Goal: Information Seeking & Learning: Learn about a topic

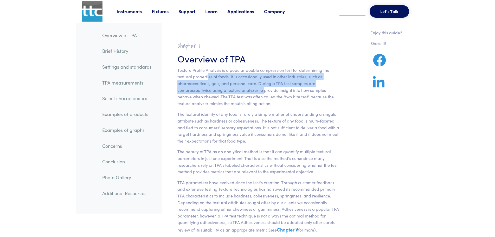
drag, startPoint x: 217, startPoint y: 74, endPoint x: 240, endPoint y: 89, distance: 27.2
click at [240, 89] on p "Texture Profile Analysis is a popular double compression test for determining t…" at bounding box center [258, 87] width 162 height 40
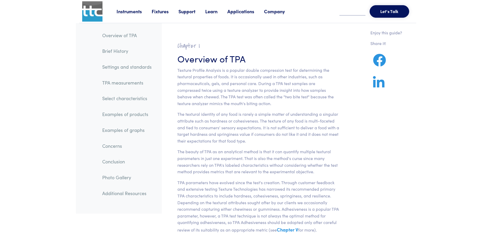
click at [260, 96] on p "Texture Profile Analysis is a popular double compression test for determining t…" at bounding box center [258, 87] width 162 height 40
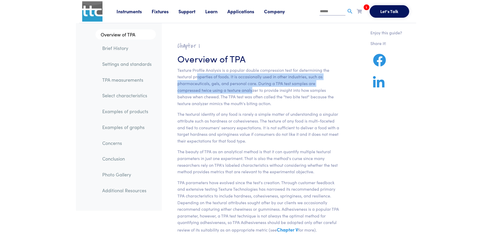
drag, startPoint x: 196, startPoint y: 76, endPoint x: 227, endPoint y: 89, distance: 33.1
click at [227, 89] on p "Texture Profile Analysis is a popular double compression test for determining t…" at bounding box center [258, 87] width 162 height 40
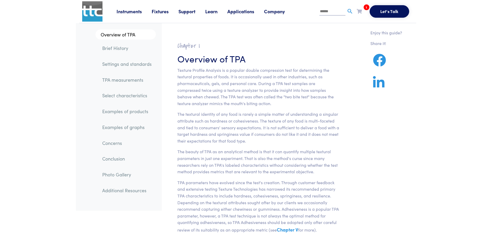
click at [233, 89] on p "Texture Profile Analysis is a popular double compression test for determining t…" at bounding box center [258, 87] width 162 height 40
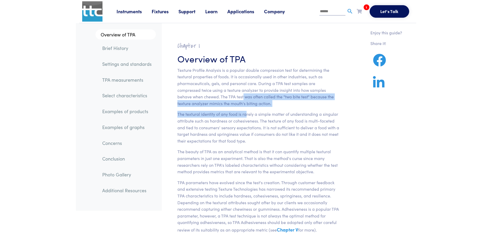
drag, startPoint x: 218, startPoint y: 98, endPoint x: 247, endPoint y: 111, distance: 32.5
click at [247, 111] on section "Chapter I Overview of TPA Texture Profile Analysis is a popular double compress…" at bounding box center [258, 178] width 187 height 284
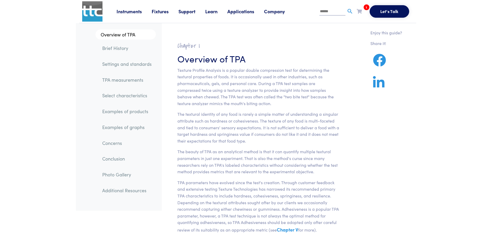
click at [253, 110] on section "Chapter I Overview of TPA Texture Profile Analysis is a popular double compress…" at bounding box center [258, 178] width 187 height 284
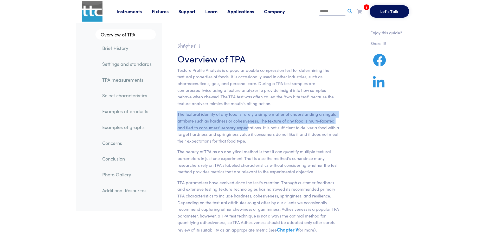
drag, startPoint x: 176, startPoint y: 114, endPoint x: 248, endPoint y: 129, distance: 74.0
click at [248, 129] on section "Chapter I Overview of TPA Texture Profile Analysis is a popular double compress…" at bounding box center [258, 178] width 187 height 284
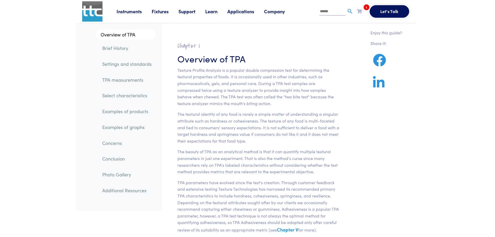
click at [268, 128] on p "The textural identity of any food is rarely a simple matter of understanding a …" at bounding box center [258, 127] width 162 height 33
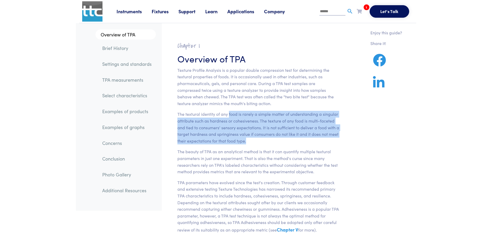
drag, startPoint x: 231, startPoint y: 115, endPoint x: 343, endPoint y: 142, distance: 114.7
click at [343, 142] on section "Chapter I Overview of TPA Texture Profile Analysis is a popular double compress…" at bounding box center [258, 178] width 187 height 284
click at [297, 147] on section "Chapter I Overview of TPA Texture Profile Analysis is a popular double compress…" at bounding box center [258, 178] width 187 height 284
drag, startPoint x: 176, startPoint y: 112, endPoint x: 281, endPoint y: 140, distance: 109.3
click at [281, 140] on section "Chapter I Overview of TPA Texture Profile Analysis is a popular double compress…" at bounding box center [258, 178] width 187 height 284
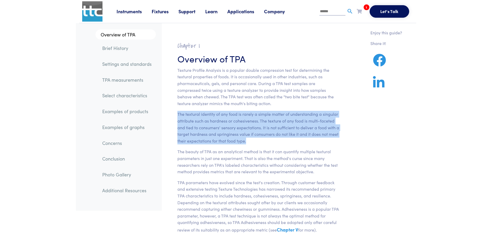
click at [281, 140] on p "The textural identity of any food is rarely a simple matter of understanding a …" at bounding box center [258, 127] width 162 height 33
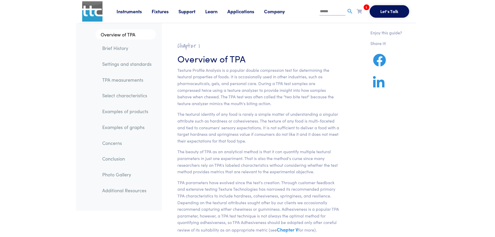
click at [262, 120] on p "The textural identity of any food is rarely a simple matter of understanding a …" at bounding box center [258, 127] width 162 height 33
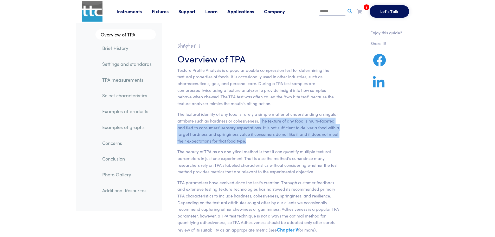
drag, startPoint x: 264, startPoint y: 123, endPoint x: 288, endPoint y: 140, distance: 29.1
click at [288, 140] on p "The textural identity of any food is rarely a simple matter of understanding a …" at bounding box center [258, 127] width 162 height 33
drag, startPoint x: 208, startPoint y: 127, endPoint x: 282, endPoint y: 139, distance: 75.3
click at [282, 139] on p "The textural identity of any food is rarely a simple matter of understanding a …" at bounding box center [258, 127] width 162 height 33
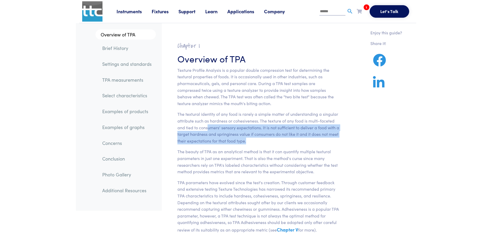
click at [282, 139] on p "The textural identity of any food is rarely a simple matter of understanding a …" at bounding box center [258, 127] width 162 height 33
drag, startPoint x: 220, startPoint y: 130, endPoint x: 260, endPoint y: 142, distance: 42.3
click at [260, 142] on p "The textural identity of any food is rarely a simple matter of understanding a …" at bounding box center [258, 127] width 162 height 33
click at [246, 141] on p "The textural identity of any food is rarely a simple matter of understanding a …" at bounding box center [258, 127] width 162 height 33
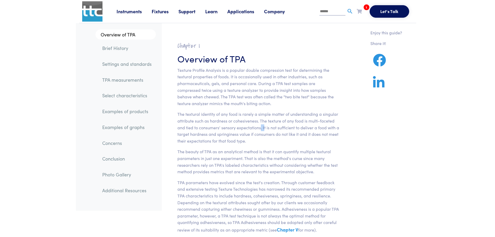
click at [260, 126] on p "The textural identity of any food is rarely a simple matter of understanding a …" at bounding box center [258, 127] width 162 height 33
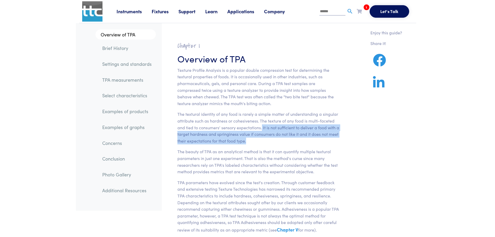
drag, startPoint x: 261, startPoint y: 127, endPoint x: 271, endPoint y: 139, distance: 16.1
click at [271, 139] on p "The textural identity of any food is rarely a simple matter of understanding a …" at bounding box center [258, 127] width 162 height 33
click at [273, 140] on p "The textural identity of any food is rarely a simple matter of understanding a …" at bounding box center [258, 127] width 162 height 33
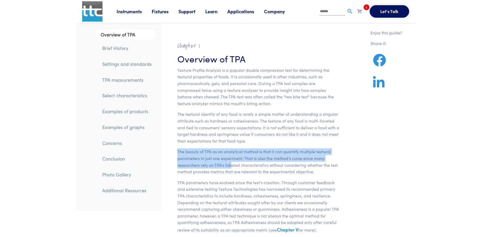
drag, startPoint x: 175, startPoint y: 153, endPoint x: 231, endPoint y: 163, distance: 56.5
click at [231, 163] on section "Chapter I Overview of TPA Texture Profile Analysis is a popular double compress…" at bounding box center [258, 178] width 187 height 284
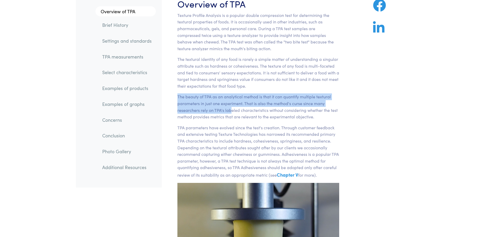
scroll to position [78, 0]
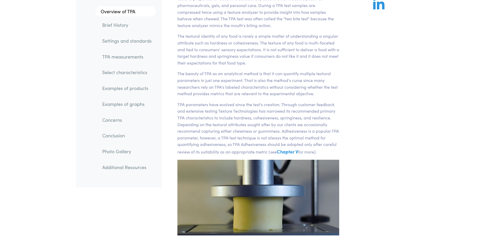
click at [236, 97] on p "The beauty of TPA as an analytical method is that it can quantify multiple text…" at bounding box center [258, 83] width 162 height 27
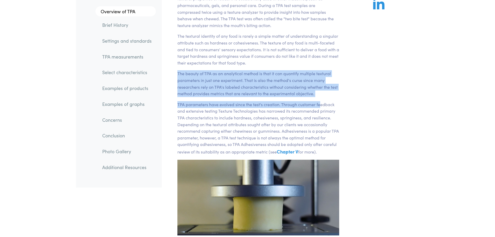
drag, startPoint x: 177, startPoint y: 73, endPoint x: 318, endPoint y: 99, distance: 144.1
click at [318, 99] on section "Chapter I Overview of TPA Texture Profile Analysis is a popular double compress…" at bounding box center [258, 100] width 187 height 284
click at [319, 96] on p "The beauty of TPA as an analytical method is that it can quantify multiple text…" at bounding box center [258, 83] width 162 height 27
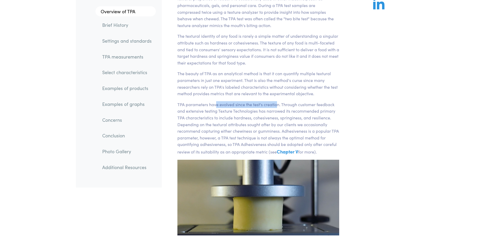
drag, startPoint x: 232, startPoint y: 105, endPoint x: 281, endPoint y: 105, distance: 48.6
click at [281, 105] on p "TPA parameters have evolved since the test's creation. Through customer feedbac…" at bounding box center [258, 128] width 162 height 54
click at [287, 106] on p "TPA parameters have evolved since the test's creation. Through customer feedbac…" at bounding box center [258, 128] width 162 height 54
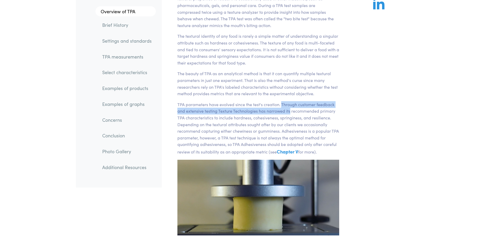
drag, startPoint x: 281, startPoint y: 103, endPoint x: 290, endPoint y: 113, distance: 14.0
click at [290, 112] on p "TPA parameters have evolved since the test's creation. Through customer feedbac…" at bounding box center [258, 128] width 162 height 54
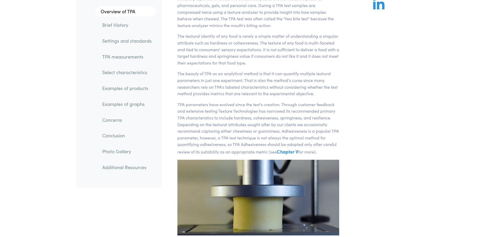
drag, startPoint x: 268, startPoint y: 129, endPoint x: 235, endPoint y: 136, distance: 34.1
click at [268, 129] on p "TPA parameters have evolved since the test's creation. Through customer feedbac…" at bounding box center [258, 128] width 162 height 54
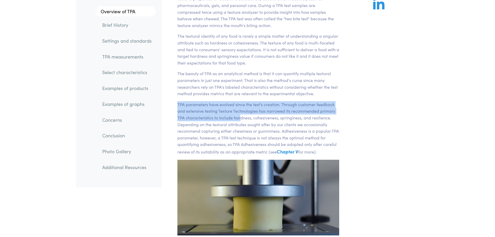
drag, startPoint x: 178, startPoint y: 104, endPoint x: 241, endPoint y: 120, distance: 64.7
click at [241, 120] on section "Chapter I Overview of TPA Texture Profile Analysis is a popular double compress…" at bounding box center [258, 100] width 187 height 284
click at [243, 125] on p "TPA parameters have evolved since the test's creation. Through customer feedbac…" at bounding box center [258, 128] width 162 height 54
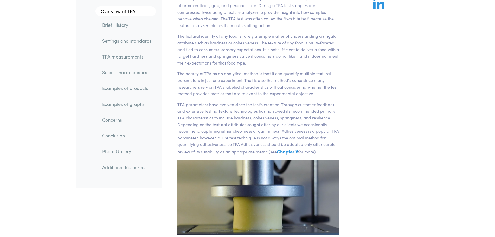
click at [179, 109] on p "TPA parameters have evolved since the test's creation. Through customer feedbac…" at bounding box center [258, 128] width 162 height 54
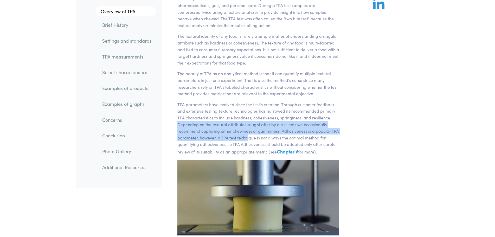
drag, startPoint x: 172, startPoint y: 124, endPoint x: 247, endPoint y: 140, distance: 76.3
click at [247, 140] on section "Chapter I Overview of TPA Texture Profile Analysis is a popular double compress…" at bounding box center [258, 100] width 187 height 284
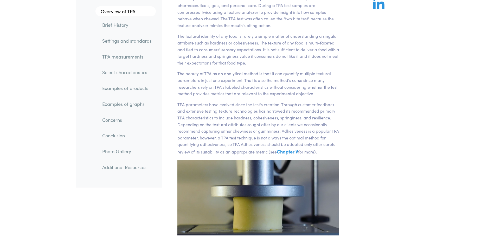
click at [282, 137] on p "TPA parameters have evolved since the test's creation. Through customer feedbac…" at bounding box center [258, 128] width 162 height 54
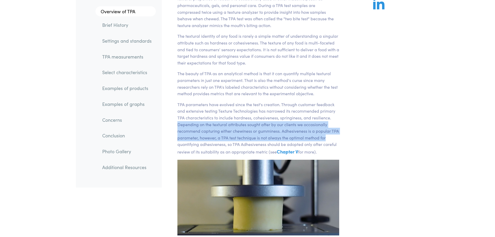
drag, startPoint x: 173, startPoint y: 123, endPoint x: 337, endPoint y: 139, distance: 165.4
click at [337, 139] on section "Chapter I Overview of TPA Texture Profile Analysis is a popular double compress…" at bounding box center [258, 100] width 187 height 284
click at [339, 140] on section "Chapter I Overview of TPA Texture Profile Analysis is a popular double compress…" at bounding box center [258, 100] width 187 height 284
click at [321, 141] on p "TPA parameters have evolved since the test's creation. Through customer feedbac…" at bounding box center [258, 128] width 162 height 54
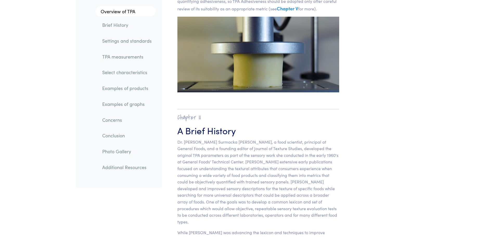
scroll to position [234, 0]
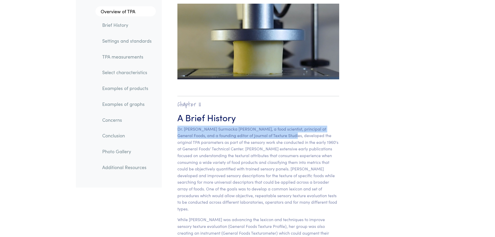
drag, startPoint x: 178, startPoint y: 128, endPoint x: 276, endPoint y: 140, distance: 99.2
click at [276, 140] on p "Dr. [PERSON_NAME] Surmacka [PERSON_NAME], a food scientist, principal at Genera…" at bounding box center [258, 169] width 162 height 87
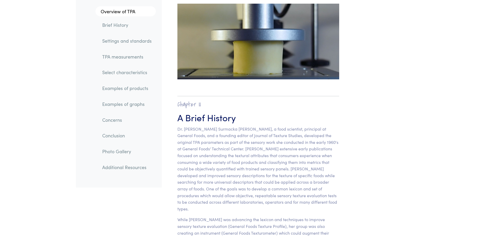
click at [281, 145] on p "Dr. [PERSON_NAME] Surmacka [PERSON_NAME], a food scientist, principal at Genera…" at bounding box center [258, 169] width 162 height 87
drag, startPoint x: 194, startPoint y: 137, endPoint x: 228, endPoint y: 137, distance: 33.8
click at [228, 137] on p "Dr. [PERSON_NAME] Surmacka [PERSON_NAME], a food scientist, principal at Genera…" at bounding box center [258, 169] width 162 height 87
click at [241, 143] on p "Dr. [PERSON_NAME] Surmacka [PERSON_NAME], a food scientist, principal at Genera…" at bounding box center [258, 169] width 162 height 87
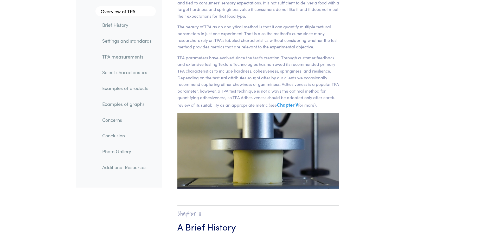
scroll to position [78, 0]
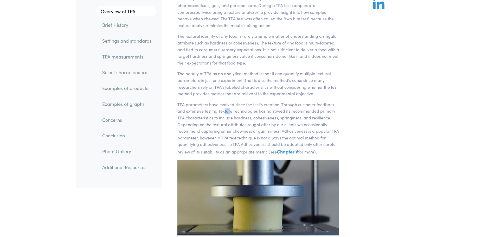
drag, startPoint x: 224, startPoint y: 108, endPoint x: 230, endPoint y: 110, distance: 5.8
click at [230, 110] on p "TPA parameters have evolved since the test's creation. Through customer feedbac…" at bounding box center [258, 128] width 162 height 54
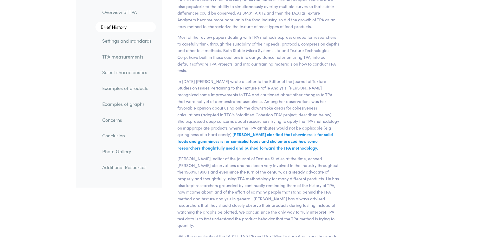
scroll to position [1663, 0]
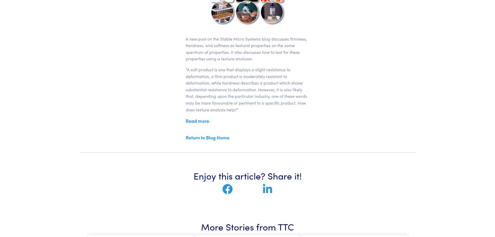
scroll to position [156, 0]
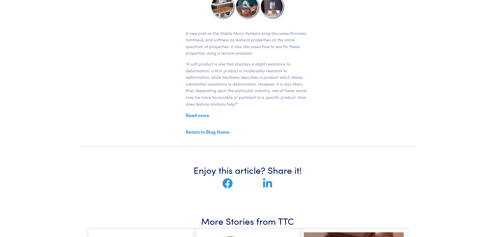
click at [250, 77] on p "“A soft product is one that displays a slight resistance to deformation, a firm…" at bounding box center [248, 84] width 124 height 47
click at [207, 116] on link "Read more" at bounding box center [197, 115] width 23 height 6
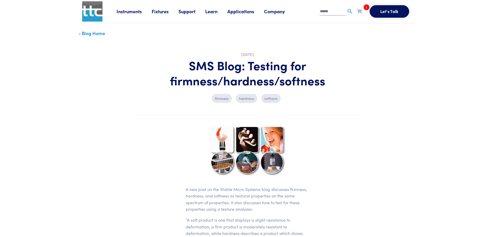
click at [91, 33] on link "‹ Blog Home" at bounding box center [92, 33] width 26 height 6
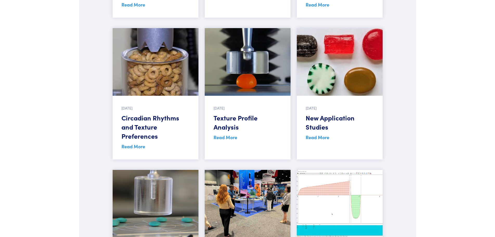
scroll to position [442, 0]
click at [233, 135] on link "Read More" at bounding box center [225, 137] width 24 height 6
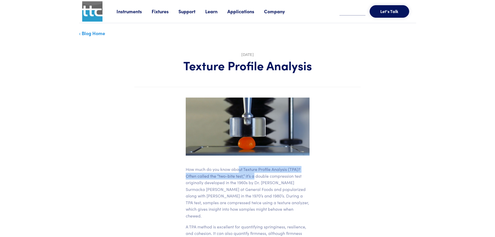
drag, startPoint x: 239, startPoint y: 171, endPoint x: 254, endPoint y: 178, distance: 16.3
click at [254, 178] on p "How much do you know about Texture Profile Analysis (TPA)? Often called the “tw…" at bounding box center [248, 192] width 124 height 53
click at [289, 183] on p "How much do you know about Texture Profile Analysis (TPA)? Often called the “tw…" at bounding box center [248, 192] width 124 height 53
drag, startPoint x: 206, startPoint y: 176, endPoint x: 230, endPoint y: 181, distance: 24.5
click at [230, 181] on p "How much do you know about Texture Profile Analysis (TPA)? Often called the “tw…" at bounding box center [248, 192] width 124 height 53
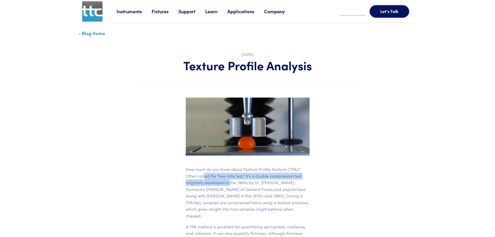
click at [249, 186] on p "How much do you know about Texture Profile Analysis (TPA)? Often called the “tw…" at bounding box center [248, 192] width 124 height 53
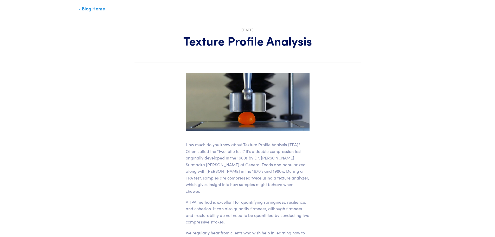
scroll to position [26, 0]
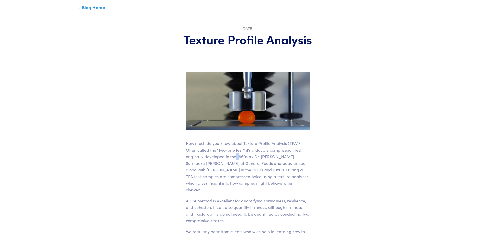
drag, startPoint x: 235, startPoint y: 157, endPoint x: 242, endPoint y: 161, distance: 8.3
click at [238, 159] on p "How much do you know about Texture Profile Analysis (TPA)? Often called the “tw…" at bounding box center [248, 166] width 124 height 53
click at [255, 165] on p "How much do you know about Texture Profile Analysis (TPA)? Often called the “tw…" at bounding box center [248, 166] width 124 height 53
click at [255, 159] on p "How much do you know about Texture Profile Analysis (TPA)? Often called the “tw…" at bounding box center [248, 166] width 124 height 53
drag, startPoint x: 212, startPoint y: 164, endPoint x: 262, endPoint y: 169, distance: 49.9
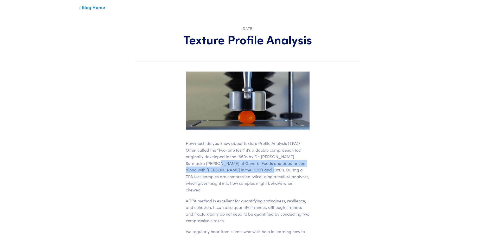
click at [262, 169] on p "How much do you know about Texture Profile Analysis (TPA)? Often called the “tw…" at bounding box center [248, 166] width 124 height 53
click at [272, 170] on p "How much do you know about Texture Profile Analysis (TPA)? Often called the “tw…" at bounding box center [248, 166] width 124 height 53
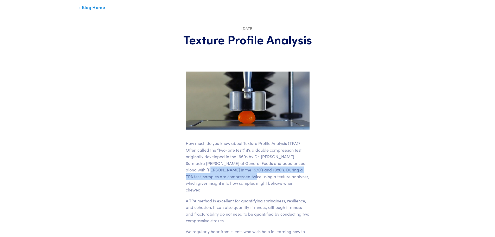
drag, startPoint x: 207, startPoint y: 170, endPoint x: 251, endPoint y: 177, distance: 44.5
click at [251, 177] on p "How much do you know about Texture Profile Analysis (TPA)? Often called the “tw…" at bounding box center [248, 166] width 124 height 53
click at [265, 178] on p "How much do you know about Texture Profile Analysis (TPA)? Often called the “tw…" at bounding box center [248, 166] width 124 height 53
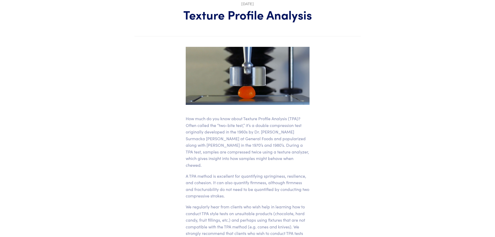
scroll to position [52, 0]
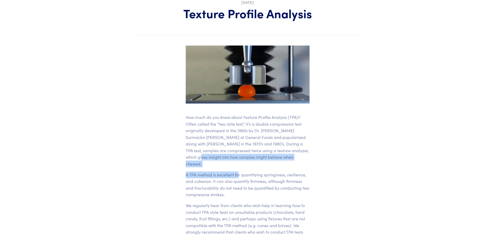
drag, startPoint x: 219, startPoint y: 159, endPoint x: 238, endPoint y: 162, distance: 19.7
click at [238, 162] on div "How much do you know about Texture Profile Analysis (TPA)? Often called the “tw…" at bounding box center [248, 207] width 124 height 187
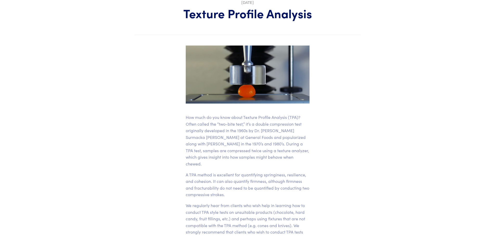
click at [264, 171] on p "A TPA method is excellent for quantifying springiness, resilience, and cohesion…" at bounding box center [248, 184] width 124 height 27
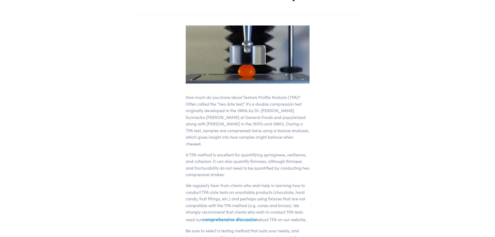
scroll to position [78, 0]
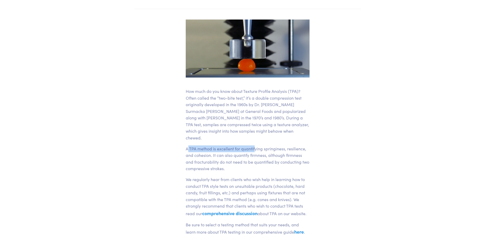
drag, startPoint x: 187, startPoint y: 142, endPoint x: 254, endPoint y: 145, distance: 66.6
click at [254, 145] on p "A TPA method is excellent for quantifying springiness, resilience, and cohesion…" at bounding box center [248, 158] width 124 height 27
click at [279, 145] on p "A TPA method is excellent for quantifying springiness, resilience, and cohesion…" at bounding box center [248, 158] width 124 height 27
drag, startPoint x: 193, startPoint y: 152, endPoint x: 221, endPoint y: 155, distance: 28.5
click at [221, 155] on p "A TPA method is excellent for quantifying springiness, resilience, and cohesion…" at bounding box center [248, 158] width 124 height 27
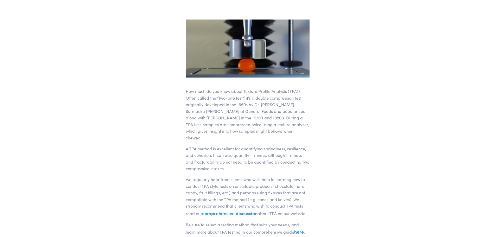
drag, startPoint x: 225, startPoint y: 150, endPoint x: 229, endPoint y: 150, distance: 4.5
click at [228, 150] on p "A TPA method is excellent for quantifying springiness, resilience, and cohesion…" at bounding box center [248, 158] width 124 height 27
drag, startPoint x: 214, startPoint y: 149, endPoint x: 255, endPoint y: 151, distance: 41.7
click at [255, 151] on p "A TPA method is excellent for quantifying springiness, resilience, and cohesion…" at bounding box center [248, 158] width 124 height 27
click at [263, 155] on p "A TPA method is excellent for quantifying springiness, resilience, and cohesion…" at bounding box center [248, 158] width 124 height 27
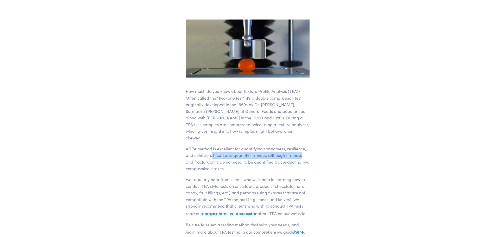
drag, startPoint x: 212, startPoint y: 150, endPoint x: 304, endPoint y: 150, distance: 91.7
click at [304, 150] on p "A TPA method is excellent for quantifying springiness, resilience, and cohesion…" at bounding box center [248, 158] width 124 height 27
click at [187, 154] on p "A TPA method is excellent for quantifying springiness, resilience, and cohesion…" at bounding box center [248, 158] width 124 height 27
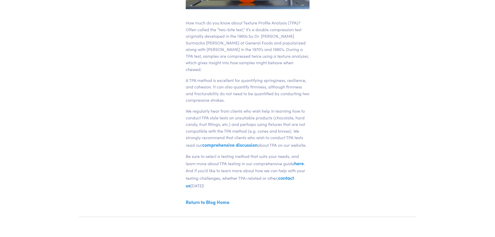
scroll to position [182, 0]
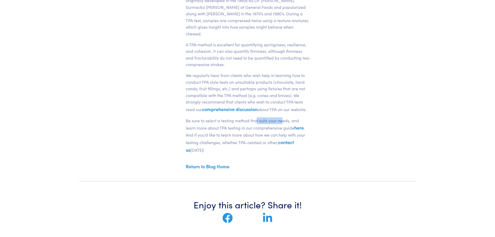
drag, startPoint x: 255, startPoint y: 120, endPoint x: 282, endPoint y: 123, distance: 27.0
click at [282, 123] on p "Be sure to select a testing method that suits your needs, and learn more about …" at bounding box center [248, 135] width 124 height 36
click at [280, 129] on p "Be sure to select a testing method that suits your needs, and learn more about …" at bounding box center [248, 135] width 124 height 36
click at [300, 130] on link "here" at bounding box center [299, 127] width 10 height 6
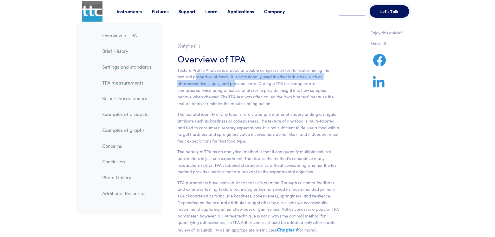
drag, startPoint x: 202, startPoint y: 73, endPoint x: 234, endPoint y: 82, distance: 33.7
click at [234, 82] on p "Texture Profile Analysis is a popular double compression test for determining t…" at bounding box center [258, 87] width 162 height 40
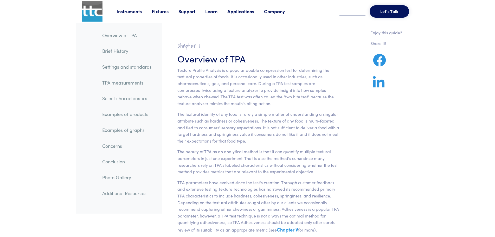
click at [250, 96] on p "Texture Profile Analysis is a popular double compression test for determining t…" at bounding box center [258, 87] width 162 height 40
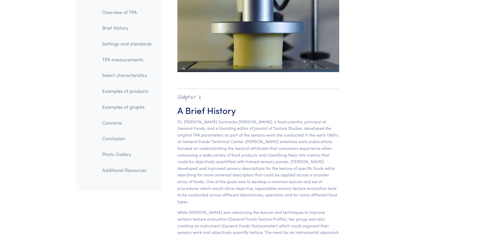
scroll to position [286, 0]
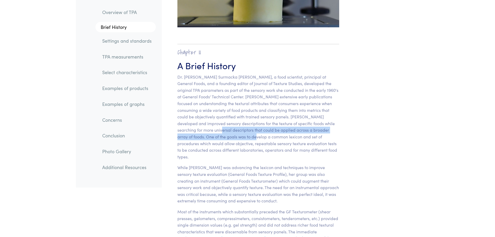
drag, startPoint x: 209, startPoint y: 129, endPoint x: 241, endPoint y: 139, distance: 33.6
click at [241, 139] on p "Dr. [PERSON_NAME] Surmacka [PERSON_NAME], a food scientist, principal at Genera…" at bounding box center [258, 117] width 162 height 87
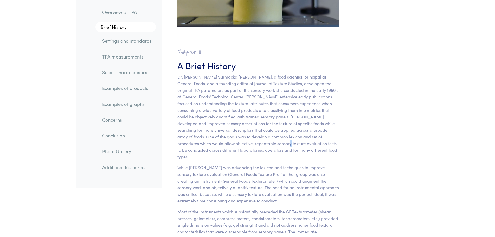
click at [268, 141] on p "Dr. [PERSON_NAME] Surmacka [PERSON_NAME], a food scientist, principal at Genera…" at bounding box center [258, 117] width 162 height 87
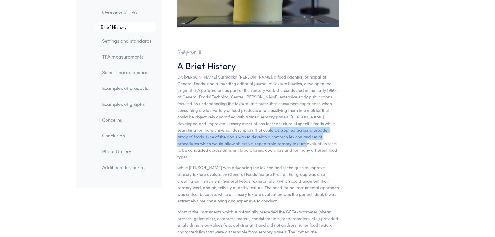
drag, startPoint x: 256, startPoint y: 130, endPoint x: 285, endPoint y: 143, distance: 31.9
click at [285, 143] on p "Dr. [PERSON_NAME] Surmacka [PERSON_NAME], a food scientist, principal at Genera…" at bounding box center [258, 117] width 162 height 87
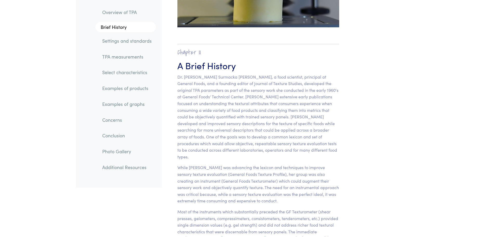
click at [329, 148] on p "Dr. [PERSON_NAME] Surmacka [PERSON_NAME], a food scientist, principal at Genera…" at bounding box center [258, 117] width 162 height 87
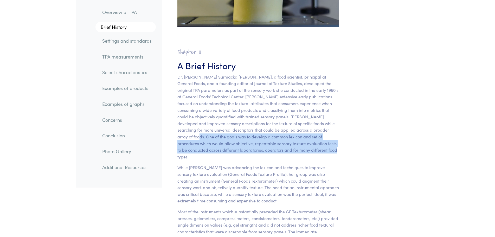
drag, startPoint x: 185, startPoint y: 134, endPoint x: 340, endPoint y: 148, distance: 156.2
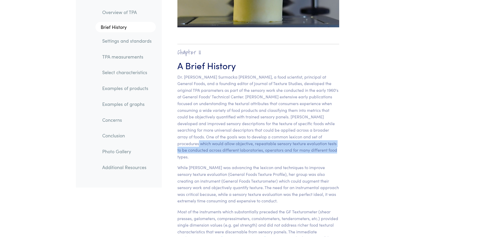
drag, startPoint x: 177, startPoint y: 144, endPoint x: 329, endPoint y: 152, distance: 152.7
click at [329, 152] on p "Dr. [PERSON_NAME] Surmacka [PERSON_NAME], a food scientist, principal at Genera…" at bounding box center [258, 117] width 162 height 87
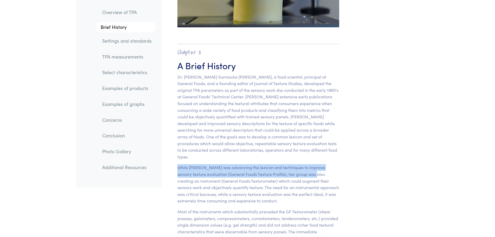
drag, startPoint x: 181, startPoint y: 161, endPoint x: 304, endPoint y: 170, distance: 123.8
click at [304, 170] on p "While [PERSON_NAME] was advancing the lexicon and techniques to improve sensory…" at bounding box center [258, 184] width 162 height 40
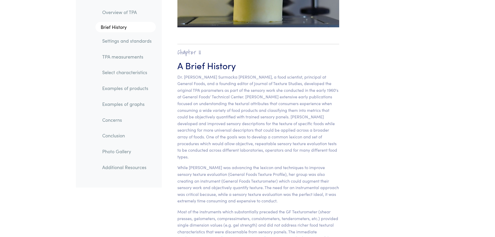
click at [323, 179] on p "While [PERSON_NAME] was advancing the lexicon and techniques to improve sensory…" at bounding box center [258, 184] width 162 height 40
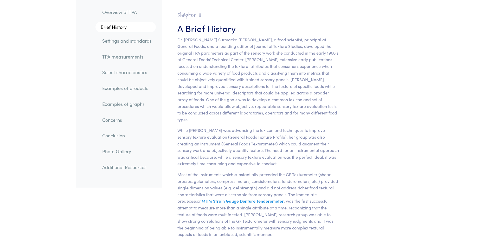
scroll to position [338, 0]
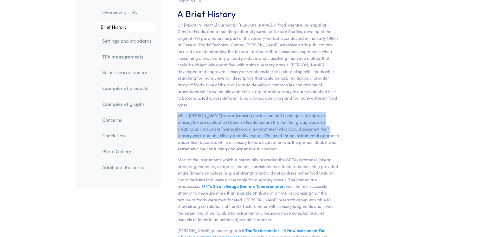
drag, startPoint x: 182, startPoint y: 110, endPoint x: 308, endPoint y: 136, distance: 128.4
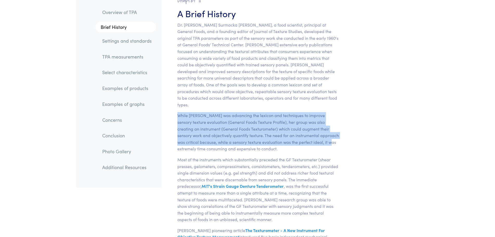
click at [316, 139] on p "While [PERSON_NAME] was advancing the lexicon and techniques to improve sensory…" at bounding box center [258, 132] width 162 height 40
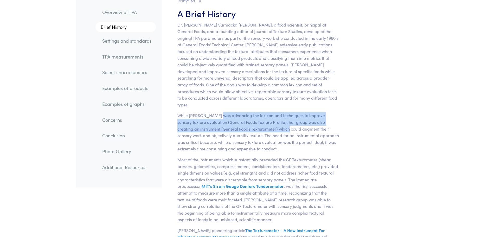
drag, startPoint x: 215, startPoint y: 108, endPoint x: 275, endPoint y: 126, distance: 62.2
click at [269, 126] on p "While [PERSON_NAME] was advancing the lexicon and techniques to improve sensory…" at bounding box center [258, 132] width 162 height 40
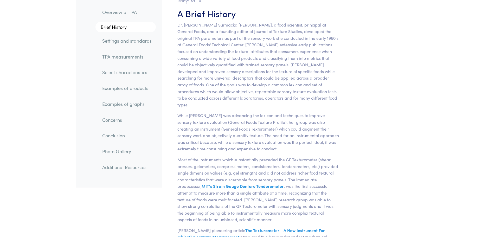
click at [309, 131] on p "While [PERSON_NAME] was advancing the lexicon and techniques to improve sensory…" at bounding box center [258, 132] width 162 height 40
drag, startPoint x: 221, startPoint y: 128, endPoint x: 297, endPoint y: 143, distance: 78.0
click at [297, 143] on p "While [PERSON_NAME] was advancing the lexicon and techniques to improve sensory…" at bounding box center [258, 132] width 162 height 40
click at [301, 143] on p "While [PERSON_NAME] was advancing the lexicon and techniques to improve sensory…" at bounding box center [258, 132] width 162 height 40
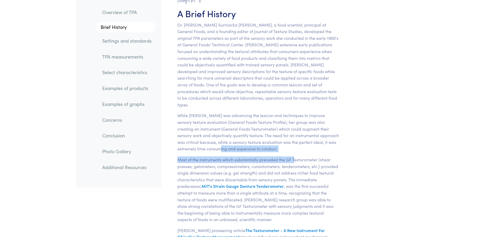
drag, startPoint x: 216, startPoint y: 145, endPoint x: 294, endPoint y: 153, distance: 78.4
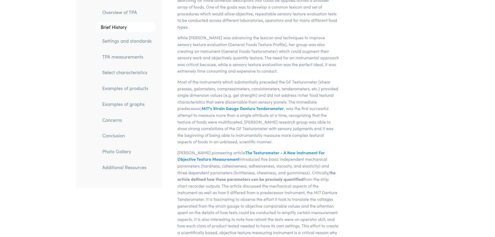
scroll to position [416, 0]
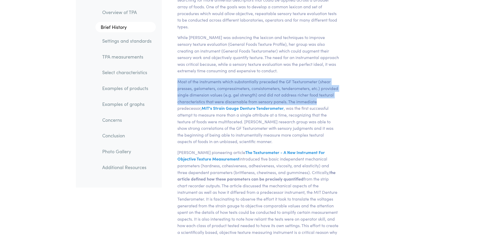
drag, startPoint x: 175, startPoint y: 76, endPoint x: 347, endPoint y: 94, distance: 172.4
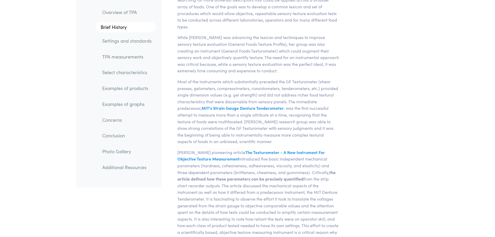
click at [329, 106] on p "Most of the instruments which substantially preceded the GF Texturometer (shear…" at bounding box center [258, 111] width 162 height 67
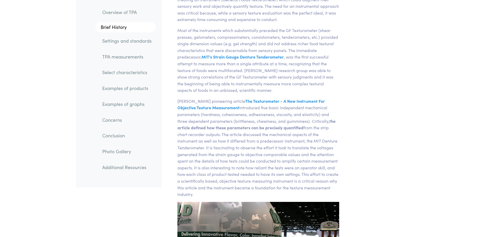
scroll to position [468, 0]
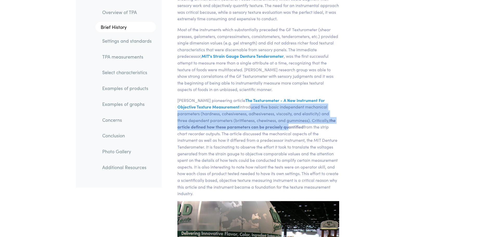
drag, startPoint x: 249, startPoint y: 103, endPoint x: 275, endPoint y: 119, distance: 30.3
click at [275, 119] on p "[PERSON_NAME] pioneering article The Texturometer - A New Instrument For Object…" at bounding box center [258, 147] width 162 height 100
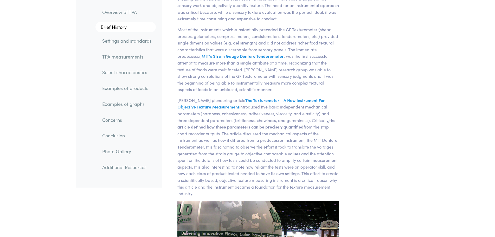
click at [314, 129] on p "[PERSON_NAME] pioneering article The Texturometer - A New Instrument For Object…" at bounding box center [258, 147] width 162 height 100
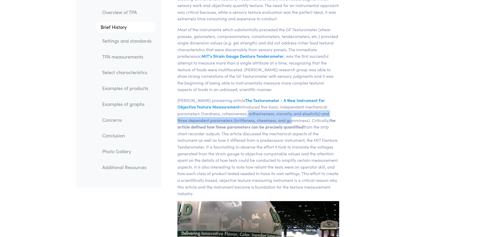
drag, startPoint x: 246, startPoint y: 109, endPoint x: 278, endPoint y: 111, distance: 32.8
click at [278, 111] on p "[PERSON_NAME] pioneering article The Texturometer - A New Instrument For Object…" at bounding box center [258, 147] width 162 height 100
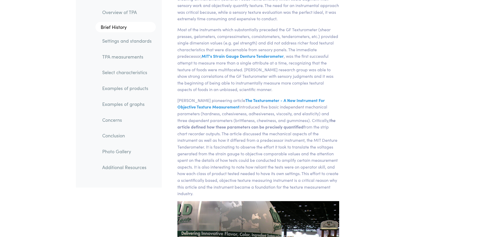
click at [293, 111] on p "[PERSON_NAME] pioneering article The Texturometer - A New Instrument For Object…" at bounding box center [258, 147] width 162 height 100
click at [305, 142] on p "[PERSON_NAME] pioneering article The Texturometer - A New Instrument For Object…" at bounding box center [258, 147] width 162 height 100
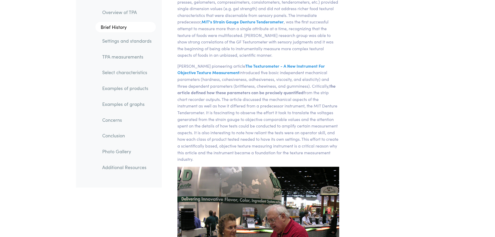
scroll to position [520, 0]
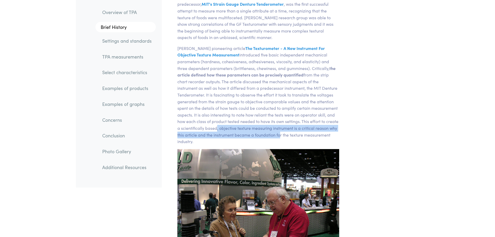
drag, startPoint x: 222, startPoint y: 121, endPoint x: 282, endPoint y: 126, distance: 60.5
click at [282, 126] on p "[PERSON_NAME] pioneering article The Texturometer - A New Instrument For Object…" at bounding box center [258, 95] width 162 height 100
click at [285, 126] on p "[PERSON_NAME] pioneering article The Texturometer - A New Instrument For Object…" at bounding box center [258, 95] width 162 height 100
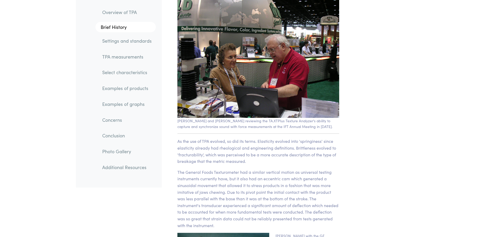
scroll to position [650, 0]
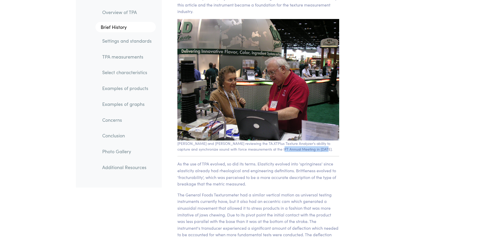
drag, startPoint x: 270, startPoint y: 143, endPoint x: 313, endPoint y: 143, distance: 43.7
click at [313, 143] on p "[PERSON_NAME] and [PERSON_NAME] reviewing the TA.XTPlus Texture Analyzer's abil…" at bounding box center [258, 146] width 162 height 12
click at [318, 143] on p "[PERSON_NAME] and [PERSON_NAME] reviewing the TA.XTPlus Texture Analyzer's abil…" at bounding box center [258, 146] width 162 height 12
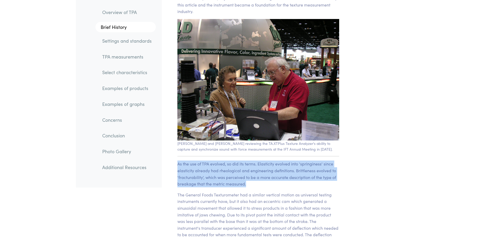
drag, startPoint x: 206, startPoint y: 159, endPoint x: 285, endPoint y: 179, distance: 81.6
click at [285, 179] on p "As the use of TPA evolved, so did its terms. Elasticity evolved into 'springine…" at bounding box center [258, 173] width 162 height 27
click at [287, 180] on p "As the use of TPA evolved, so did its terms. Elasticity evolved into 'springine…" at bounding box center [258, 173] width 162 height 27
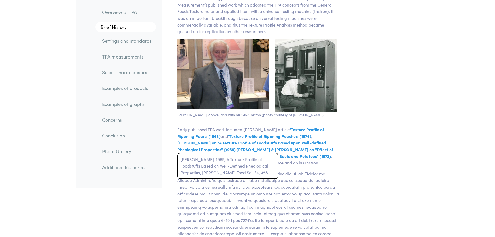
scroll to position [1066, 0]
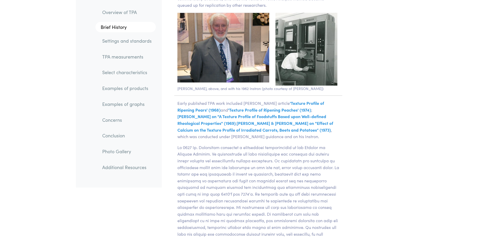
click at [84, 162] on ol "Overview of TPA Brief History Settings and standards TPA measurements Select ch…" at bounding box center [119, 91] width 74 height 183
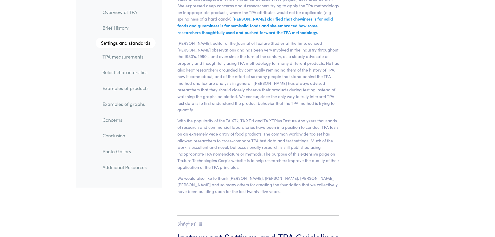
scroll to position [1819, 0]
